Goal: Check status: Check status

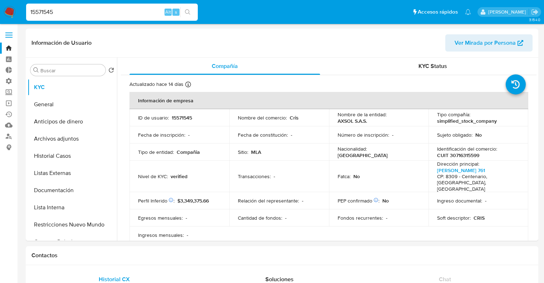
select select "10"
click at [141, 13] on input "15571545" at bounding box center [112, 12] width 172 height 9
paste input "15571545"
type input "1"
paste input "15571545"
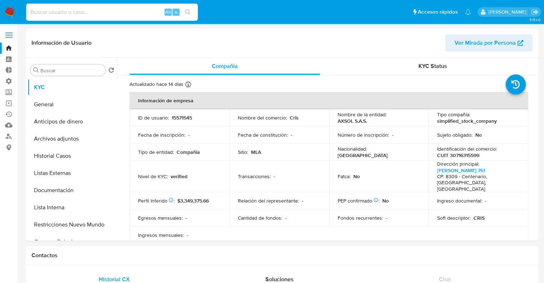
type input "15571545"
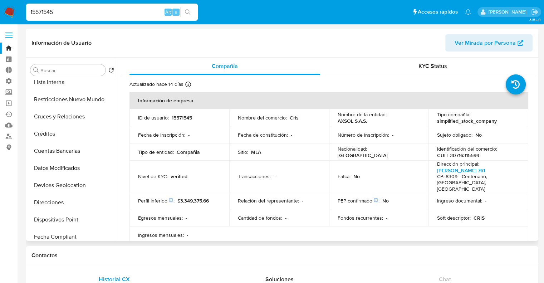
scroll to position [126, 0]
click at [93, 166] on button "Datos Modificados" at bounding box center [70, 167] width 84 height 17
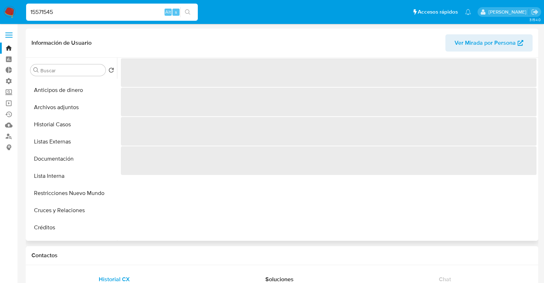
scroll to position [0, 0]
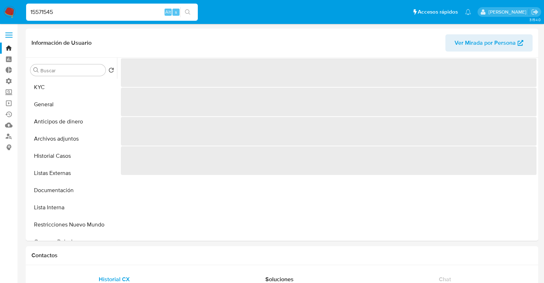
click at [207, 10] on ul "Pausado Ver notificaciones 15571545 Alt s Accesos rápidos Presiona las siguient…" at bounding box center [249, 12] width 452 height 18
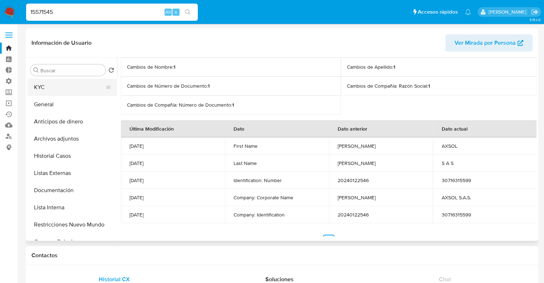
click at [81, 86] on button "KYC" at bounding box center [70, 87] width 84 height 17
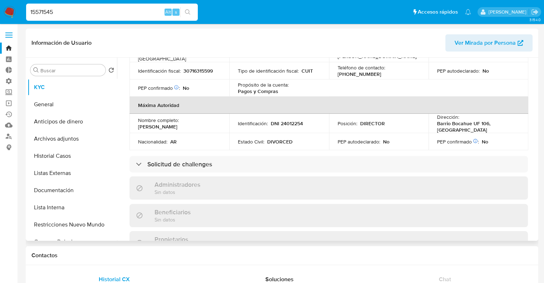
scroll to position [292, 0]
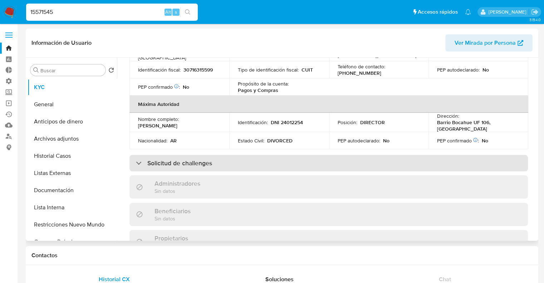
click at [515, 155] on div "Solicitud de challenges" at bounding box center [328, 163] width 398 height 16
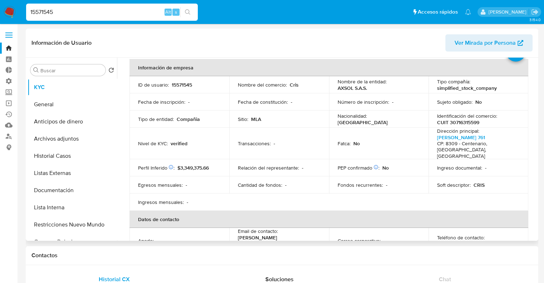
scroll to position [0, 0]
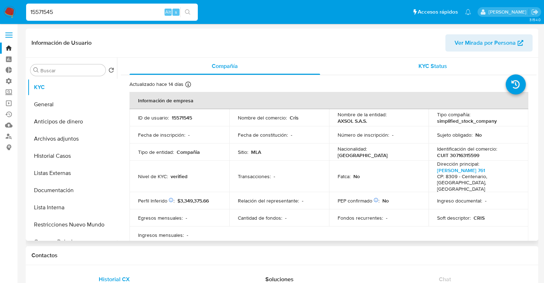
click at [401, 68] on div "KYC Status" at bounding box center [432, 66] width 191 height 17
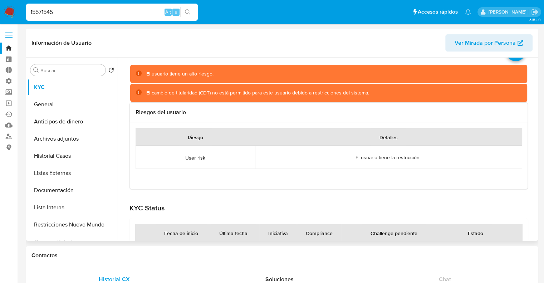
scroll to position [19, 0]
